Goal: Transaction & Acquisition: Register for event/course

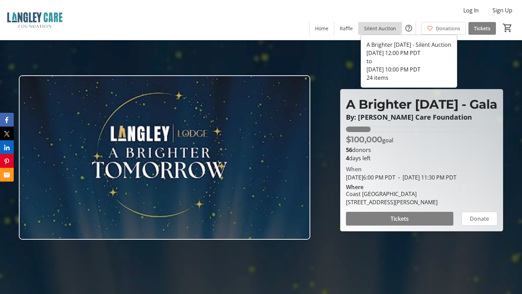
click at [381, 26] on span "Silent Auction" at bounding box center [380, 28] width 32 height 7
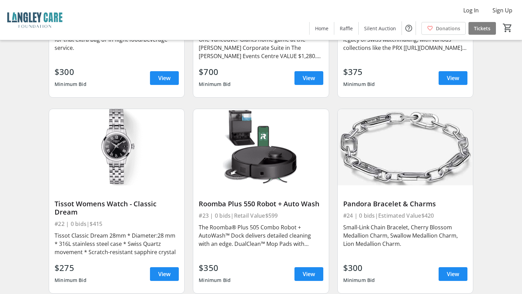
scroll to position [1339, 0]
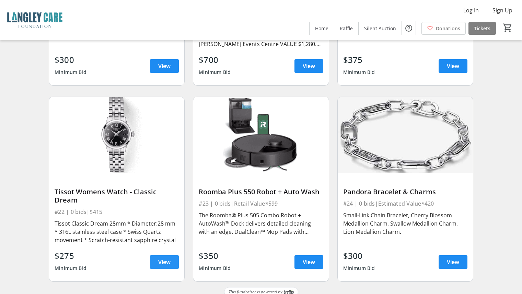
click at [167, 258] on span "View" at bounding box center [164, 262] width 12 height 8
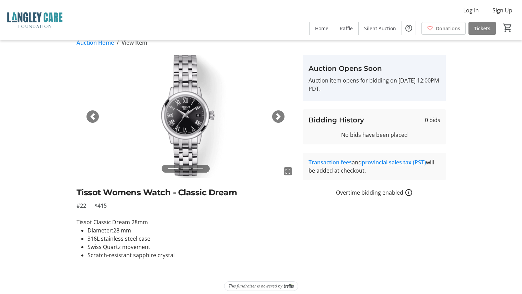
scroll to position [15, 0]
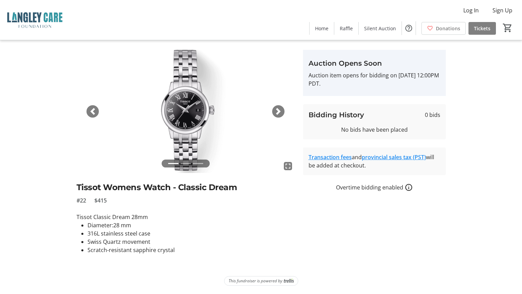
click at [276, 113] on span "button" at bounding box center [278, 111] width 7 height 7
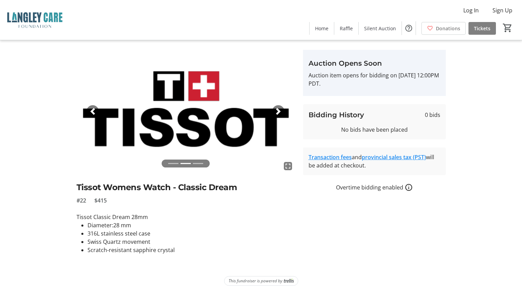
click at [276, 113] on span "button" at bounding box center [278, 111] width 7 height 7
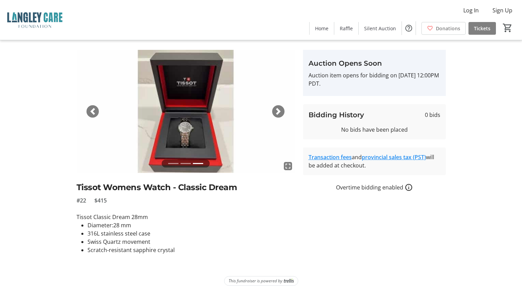
click at [276, 113] on span "button" at bounding box center [278, 111] width 7 height 7
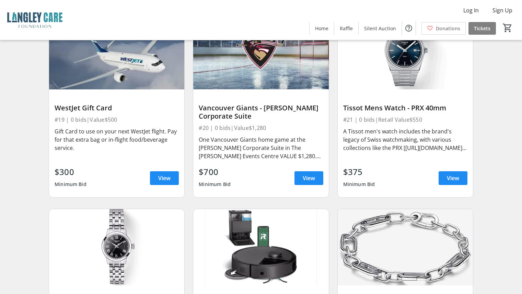
scroll to position [1202, 0]
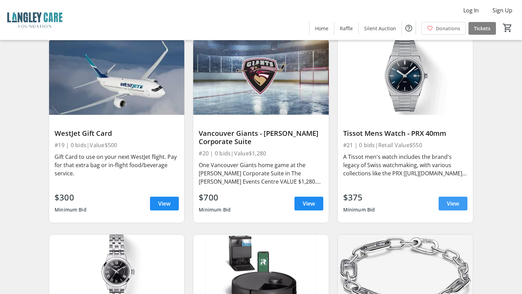
click at [460, 195] on span at bounding box center [453, 203] width 29 height 16
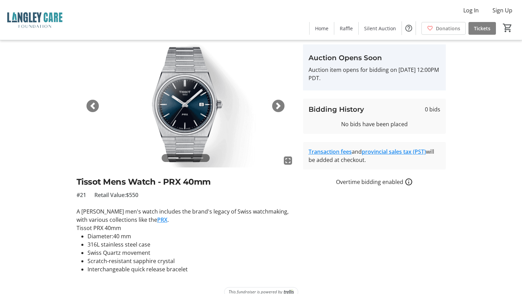
scroll to position [32, 0]
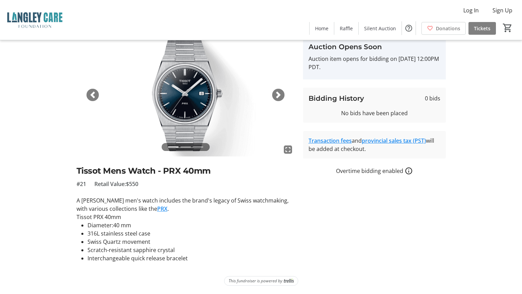
click at [280, 94] on span "button" at bounding box center [278, 94] width 7 height 7
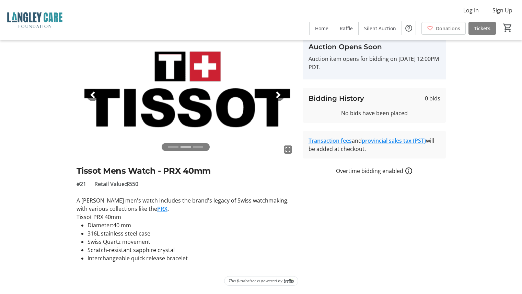
click at [280, 94] on span "button" at bounding box center [278, 94] width 7 height 7
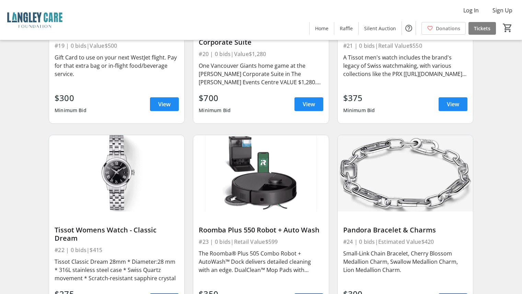
scroll to position [1339, 0]
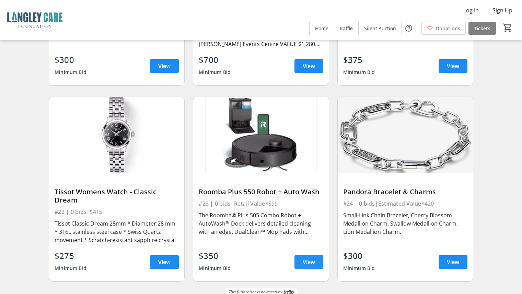
click at [308, 258] on span "View" at bounding box center [309, 262] width 12 height 8
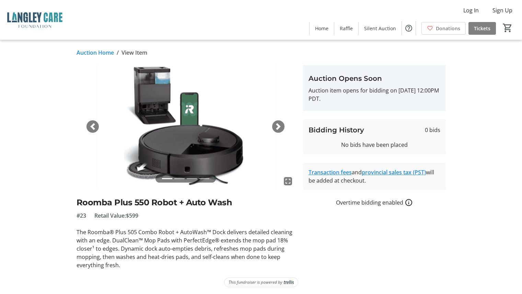
click at [279, 127] on span "button" at bounding box center [278, 126] width 7 height 7
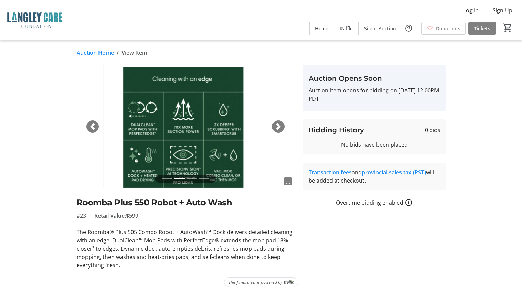
click at [279, 127] on span "button" at bounding box center [278, 126] width 7 height 7
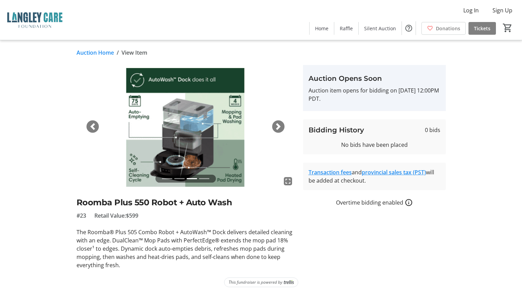
click at [279, 127] on span "button" at bounding box center [278, 126] width 7 height 7
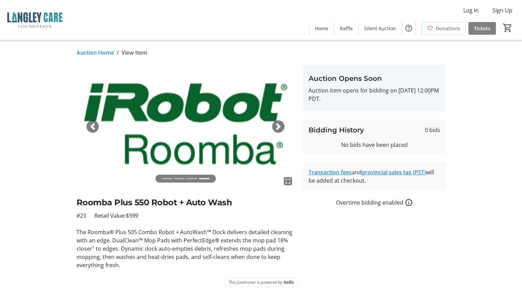
click at [279, 127] on span "button" at bounding box center [278, 126] width 7 height 7
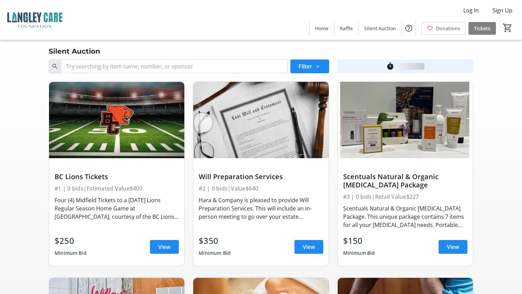
scroll to position [1339, 0]
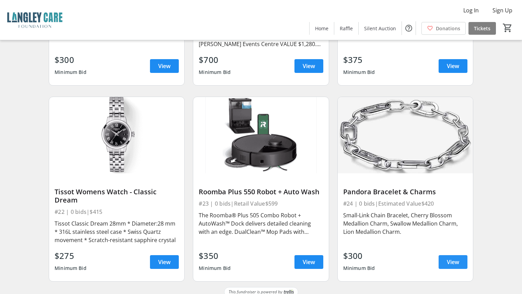
click at [459, 253] on span at bounding box center [453, 261] width 29 height 16
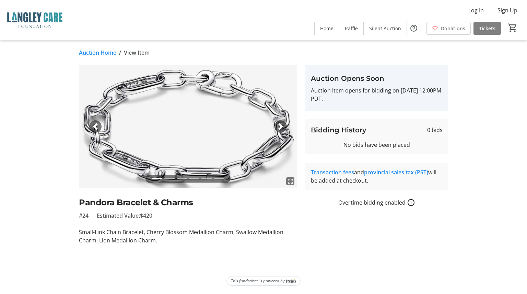
click at [281, 126] on span "button" at bounding box center [280, 126] width 7 height 7
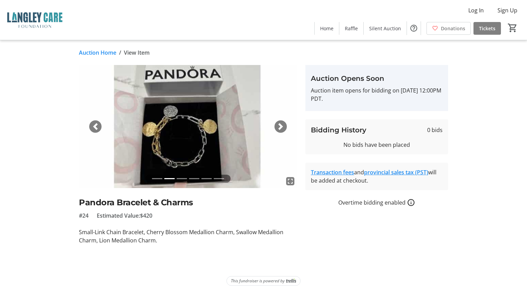
click at [281, 126] on span "button" at bounding box center [280, 126] width 7 height 7
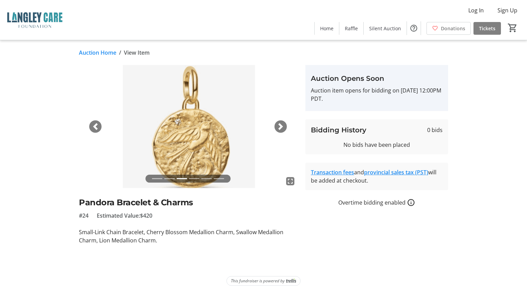
click at [281, 126] on span "button" at bounding box center [280, 126] width 7 height 7
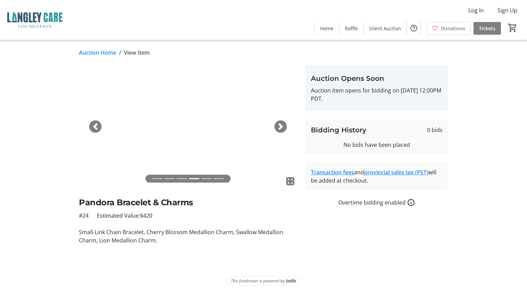
click at [281, 126] on span "button" at bounding box center [280, 126] width 7 height 7
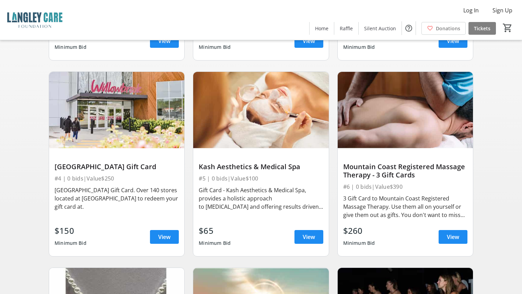
scroll to position [68, 0]
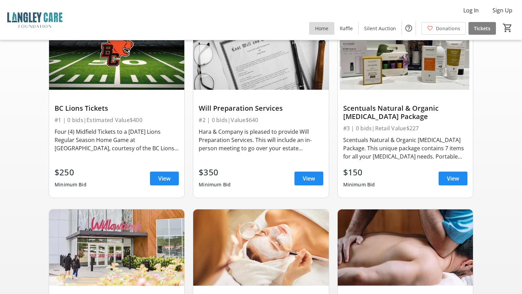
click at [323, 27] on span "Home" at bounding box center [321, 28] width 13 height 7
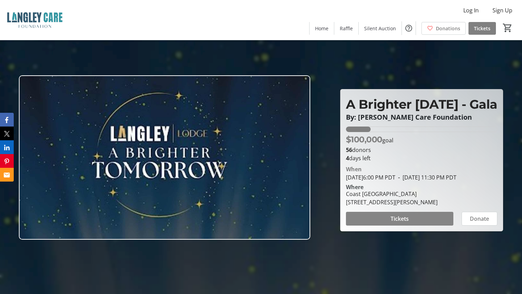
click at [400, 223] on span "Tickets" at bounding box center [400, 218] width 18 height 8
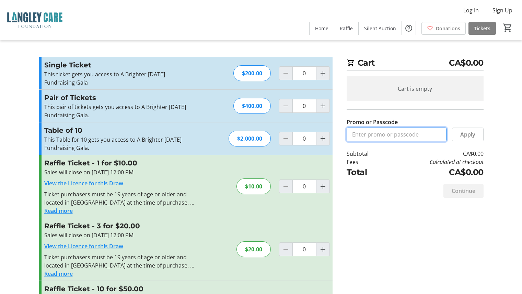
click at [393, 135] on input "Promo or Passcode" at bounding box center [397, 134] width 100 height 14
type input "Brighter [DATE] Free"
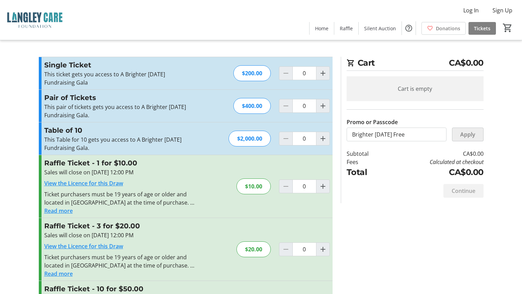
click at [469, 131] on span "Apply" at bounding box center [468, 134] width 15 height 8
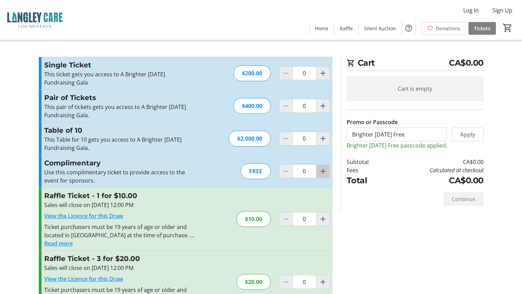
click at [322, 169] on mat-icon "Increment by one" at bounding box center [323, 171] width 8 height 8
type input "1"
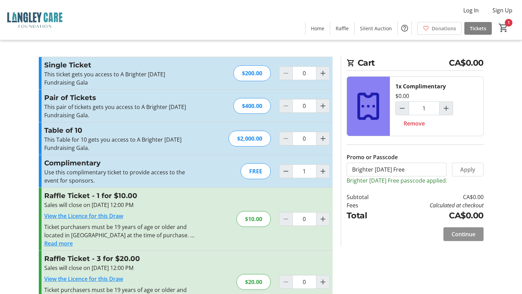
click at [463, 231] on span "Continue" at bounding box center [464, 234] width 24 height 8
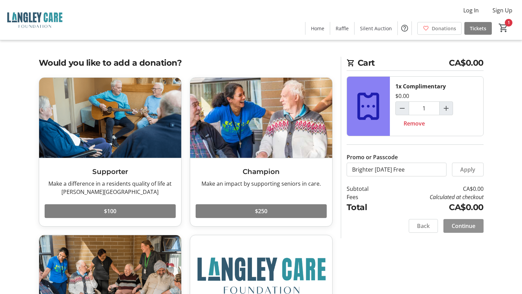
click at [465, 229] on span "Continue" at bounding box center [464, 226] width 24 height 8
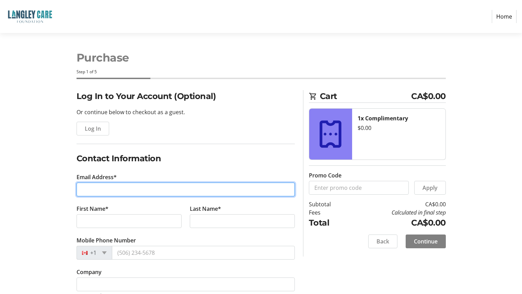
click at [137, 189] on input "Email Address*" at bounding box center [186, 189] width 218 height 14
type input "[EMAIL_ADDRESS][DOMAIN_NAME]"
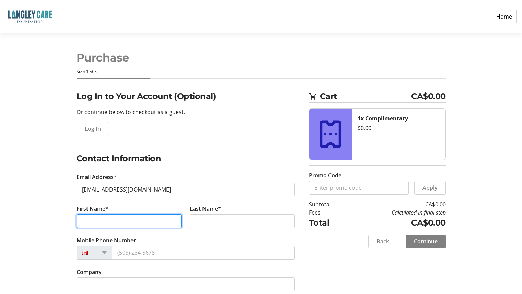
click at [114, 218] on input "First Name*" at bounding box center [129, 221] width 105 height 14
click at [110, 222] on input "Da" at bounding box center [129, 221] width 105 height 14
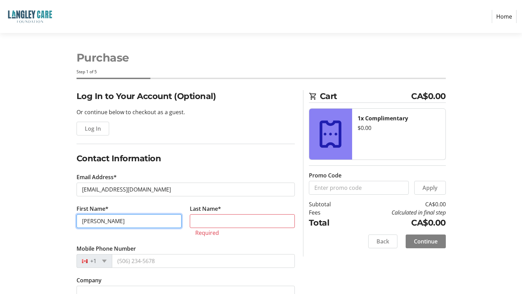
type input "[PERSON_NAME]"
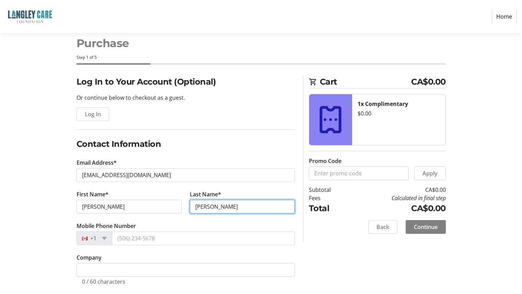
scroll to position [22, 0]
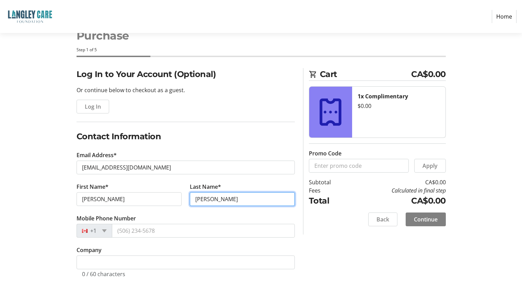
type input "[PERSON_NAME]"
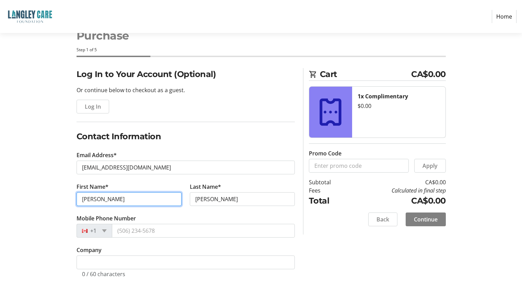
drag, startPoint x: 102, startPoint y: 196, endPoint x: 71, endPoint y: 195, distance: 30.2
click at [71, 195] on div "Log In to Your Account (Optional) Or continue below to checkout as a guest. Log…" at bounding box center [261, 181] width 453 height 226
type input "[PERSON_NAME]"
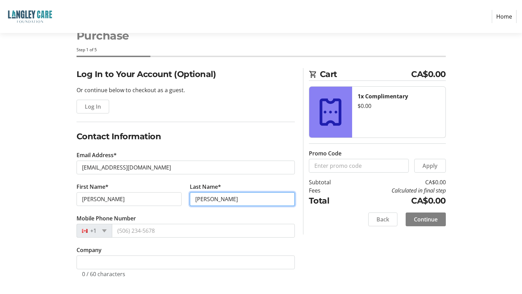
drag, startPoint x: 224, startPoint y: 201, endPoint x: 173, endPoint y: 193, distance: 51.2
click at [173, 193] on div "First Name* [PERSON_NAME] Last Name* [PERSON_NAME]" at bounding box center [185, 198] width 227 height 32
type input "[PERSON_NAME]"
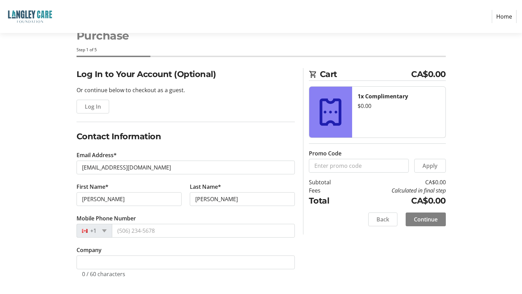
click at [38, 144] on div "Log In to Your Account (Optional) Or continue below to checkout as a guest. Log…" at bounding box center [261, 181] width 453 height 226
click at [437, 217] on span "Continue" at bounding box center [426, 219] width 24 height 8
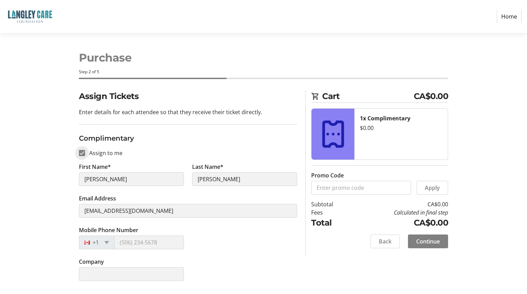
click at [85, 154] on input "Assign to me" at bounding box center [82, 153] width 6 height 6
checkbox input "false"
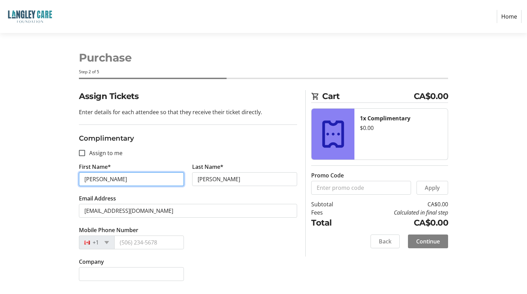
drag, startPoint x: 114, startPoint y: 176, endPoint x: 66, endPoint y: 174, distance: 48.1
click at [66, 174] on div "Assign Tickets Enter details for each attendee so that they receive their ticke…" at bounding box center [263, 189] width 453 height 199
type input "[PERSON_NAME]"
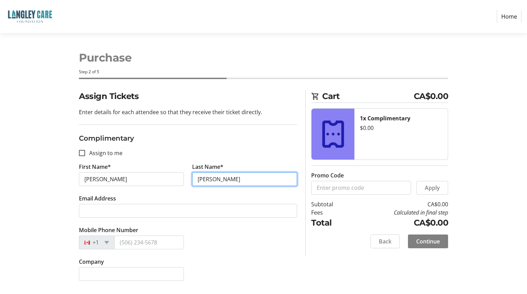
type input "[PERSON_NAME]"
click at [8, 177] on section "Purchase Step 2 of 5 Cart CA$0.00 1x Complimentary $0.00 Promo Code Apply Subto…" at bounding box center [263, 163] width 527 height 261
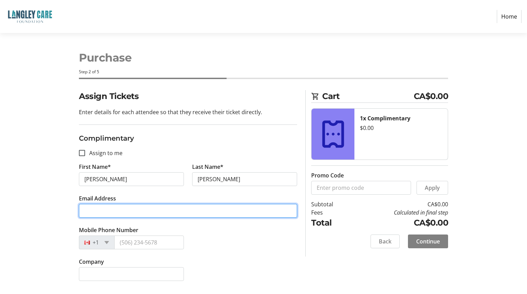
click at [121, 215] on input "Email Address" at bounding box center [188, 211] width 218 height 14
type input "[PERSON_NAME][EMAIL_ADDRESS][PERSON_NAME][DOMAIN_NAME]"
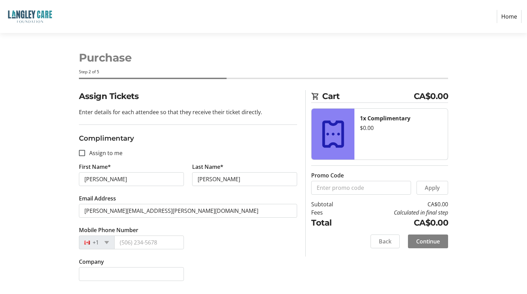
click at [36, 183] on section "Purchase Step 2 of 5 Cart CA$0.00 1x Complimentary $0.00 Promo Code Apply Subto…" at bounding box center [263, 163] width 527 height 261
click at [439, 239] on span "Continue" at bounding box center [429, 241] width 24 height 8
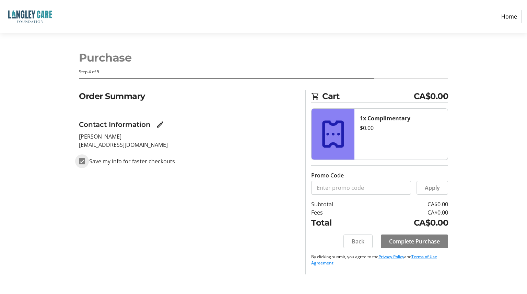
click at [83, 163] on input "Save my info for faster checkouts" at bounding box center [82, 161] width 6 height 6
checkbox input "false"
click at [412, 241] on span "Complete Purchase" at bounding box center [414, 241] width 51 height 8
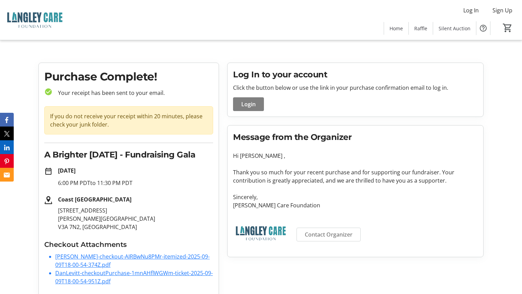
click at [79, 274] on link "DanLevitt-checkoutPurchase-1mnAHflWGWm-ticket-2025-09-09T18-00-54-951Z.pdf" at bounding box center [134, 277] width 158 height 16
